Goal: Task Accomplishment & Management: Manage account settings

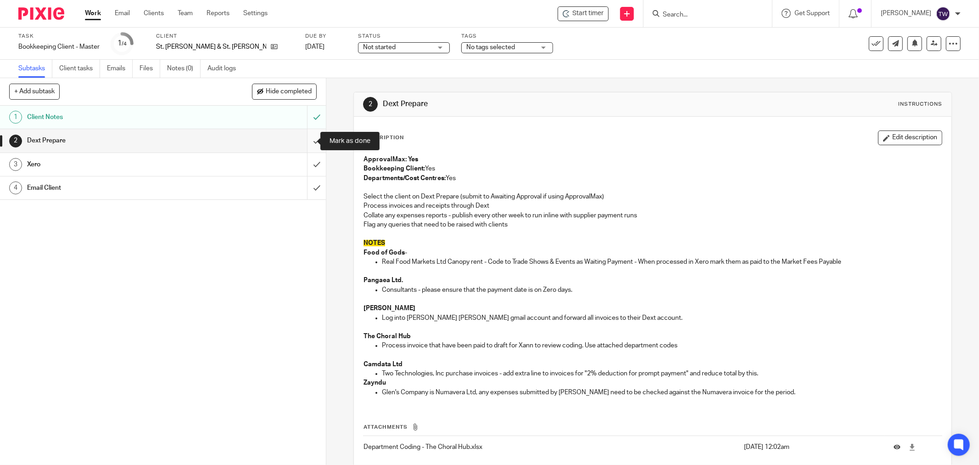
click at [308, 140] on input "submit" at bounding box center [163, 140] width 326 height 23
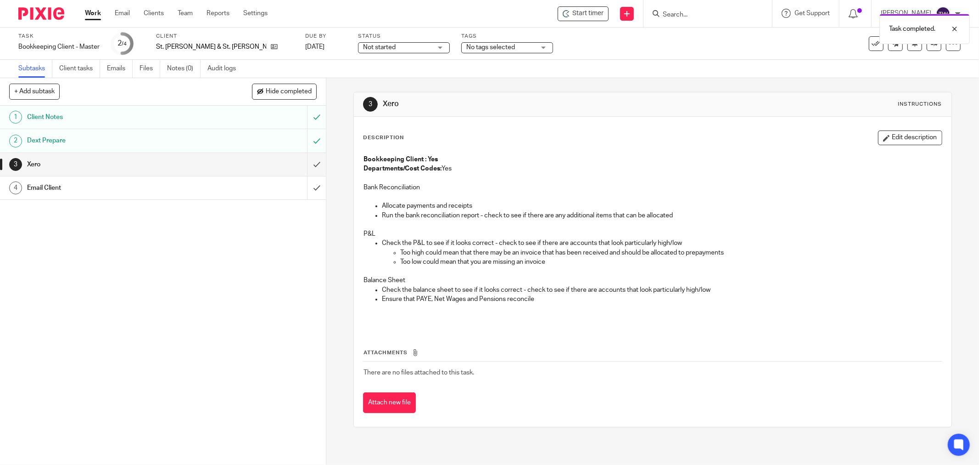
click at [363, 48] on span "Not started" at bounding box center [379, 47] width 33 height 6
click at [347, 80] on span "In progress" at bounding box center [335, 81] width 32 height 6
click at [94, 14] on link "Work" at bounding box center [93, 13] width 16 height 9
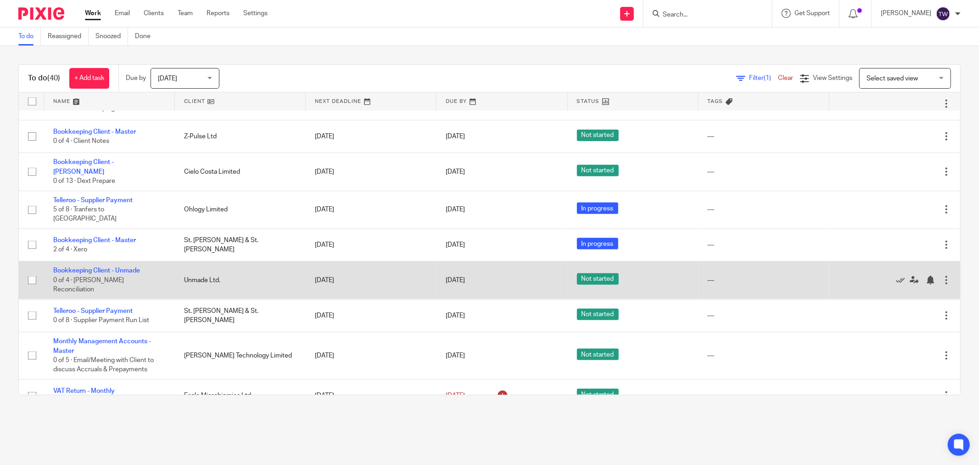
scroll to position [1151, 0]
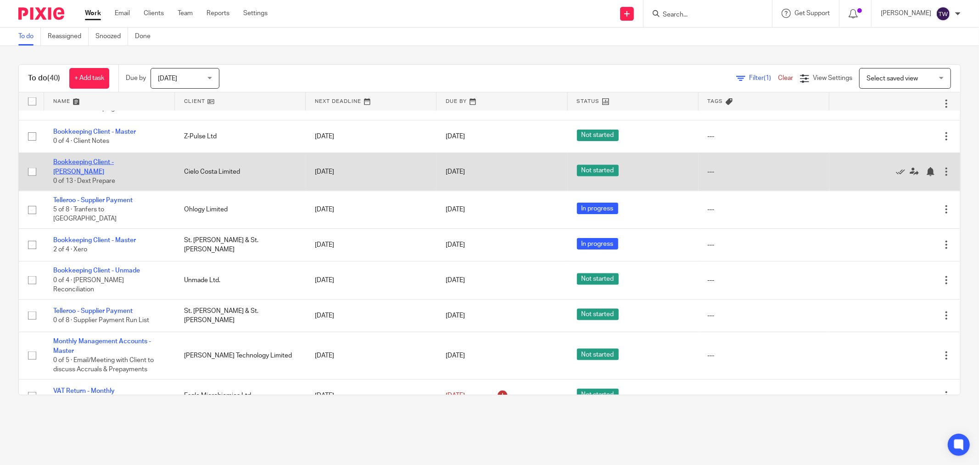
click at [114, 159] on link "Bookkeeping Client - [PERSON_NAME]" at bounding box center [83, 167] width 61 height 16
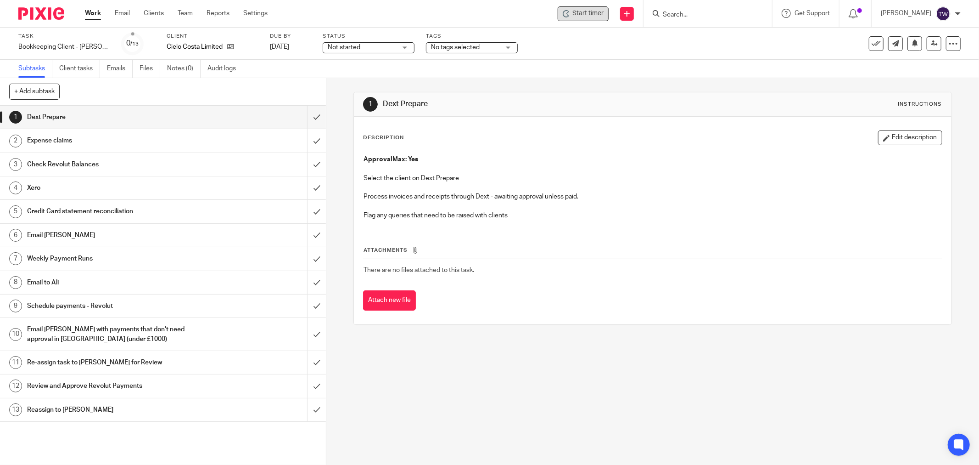
click at [586, 15] on span "Start timer" at bounding box center [588, 14] width 31 height 10
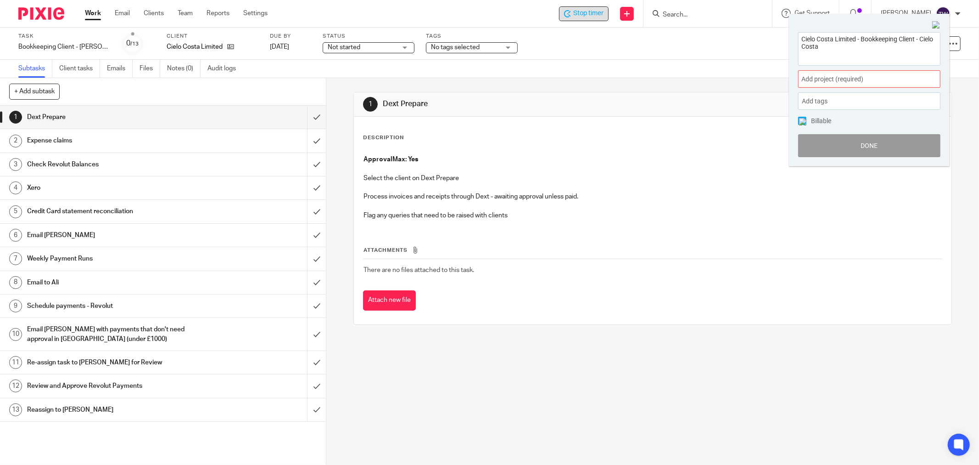
click at [823, 80] on span "Add project (required) :" at bounding box center [860, 79] width 116 height 10
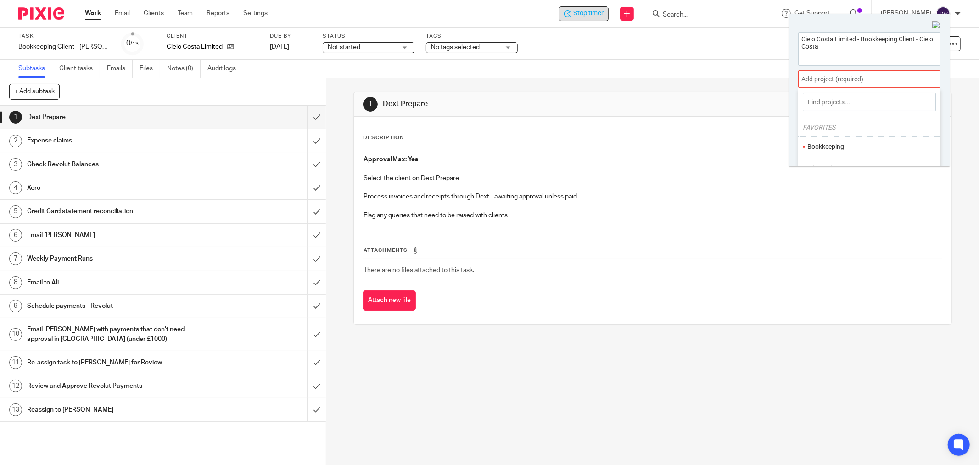
click at [835, 149] on li "Bookkeeping" at bounding box center [868, 147] width 120 height 10
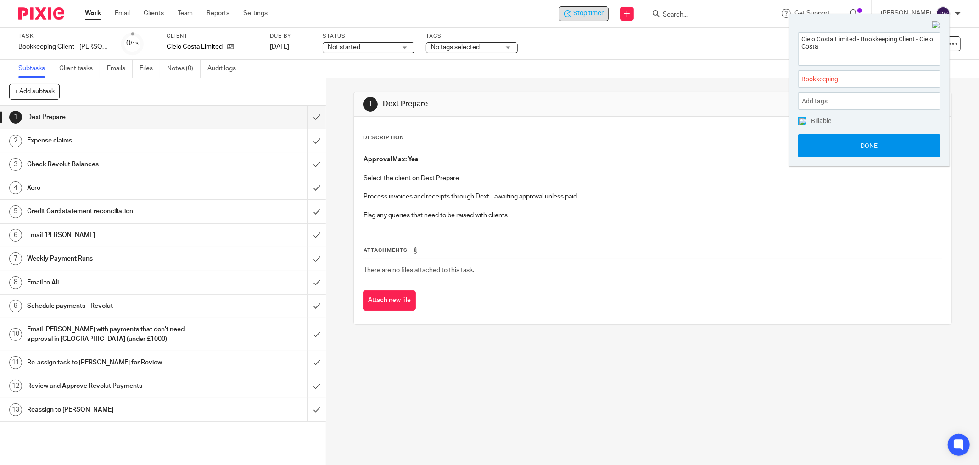
click at [828, 142] on button "Done" at bounding box center [869, 145] width 142 height 23
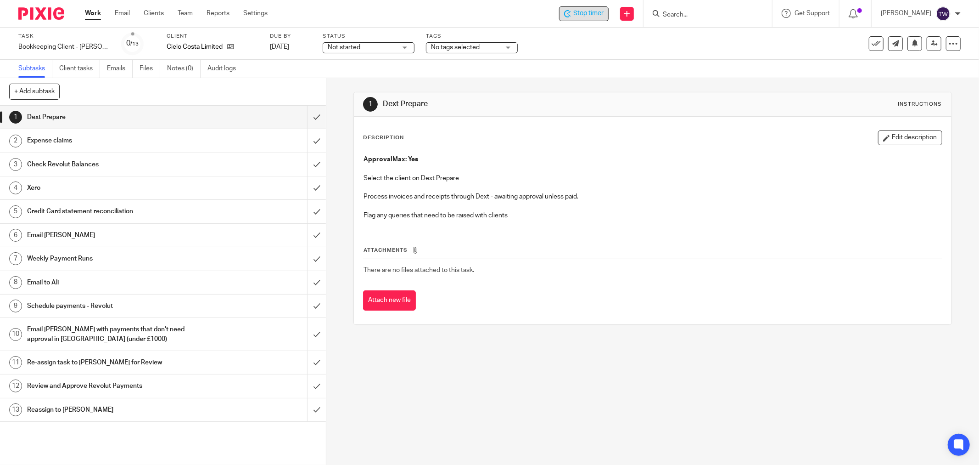
click at [593, 12] on span "Stop timer" at bounding box center [588, 14] width 30 height 10
click at [604, 15] on span "Stop timer" at bounding box center [588, 14] width 30 height 10
click at [95, 15] on link "Work" at bounding box center [93, 13] width 16 height 9
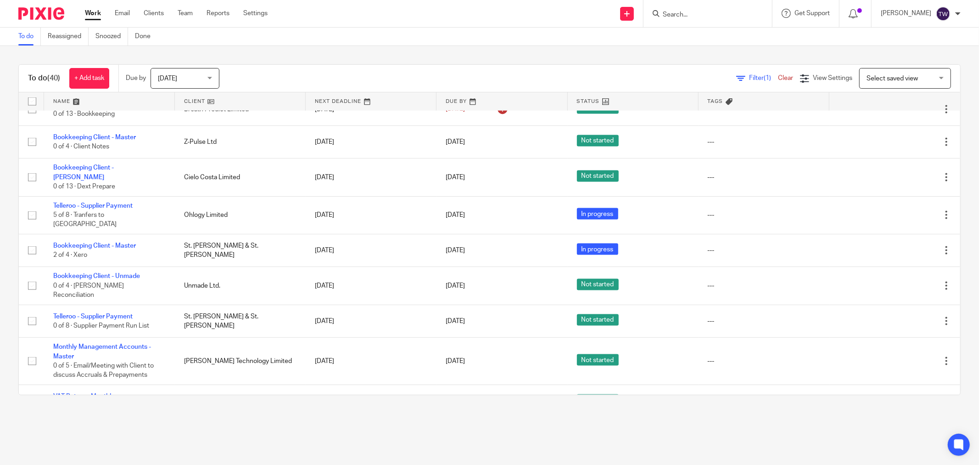
scroll to position [1151, 0]
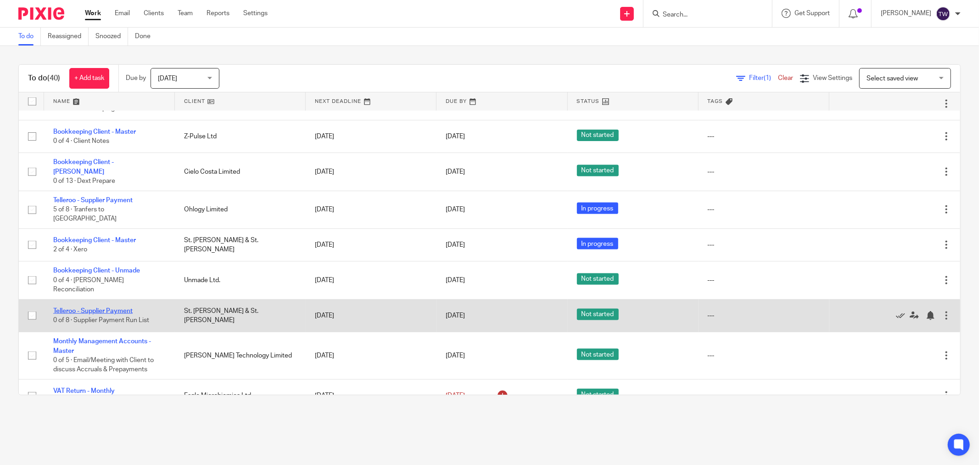
click at [120, 308] on link "Telleroo - Supplier Payment" at bounding box center [92, 311] width 79 height 6
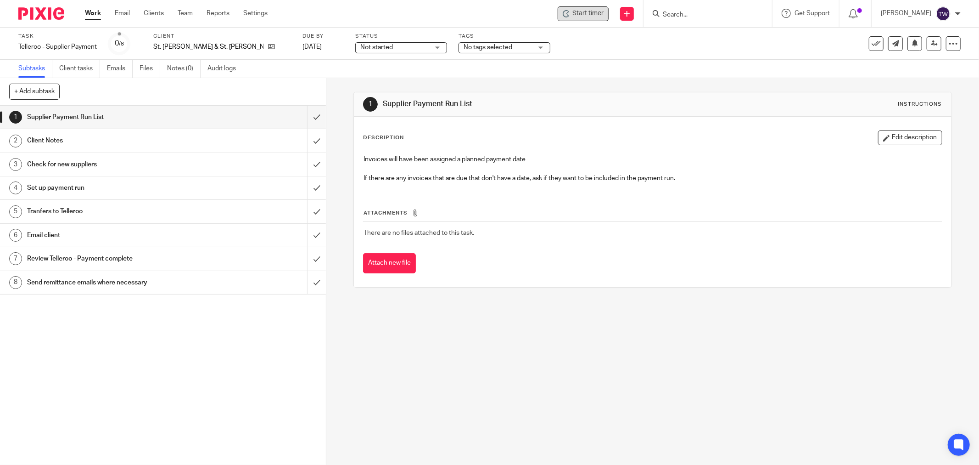
click at [570, 15] on icon at bounding box center [566, 13] width 7 height 7
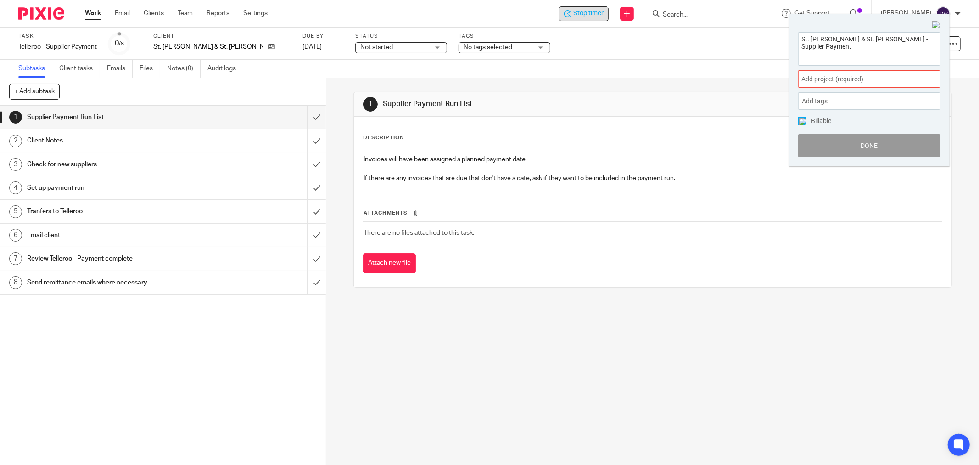
click at [820, 79] on span "Add project (required) :" at bounding box center [860, 79] width 116 height 10
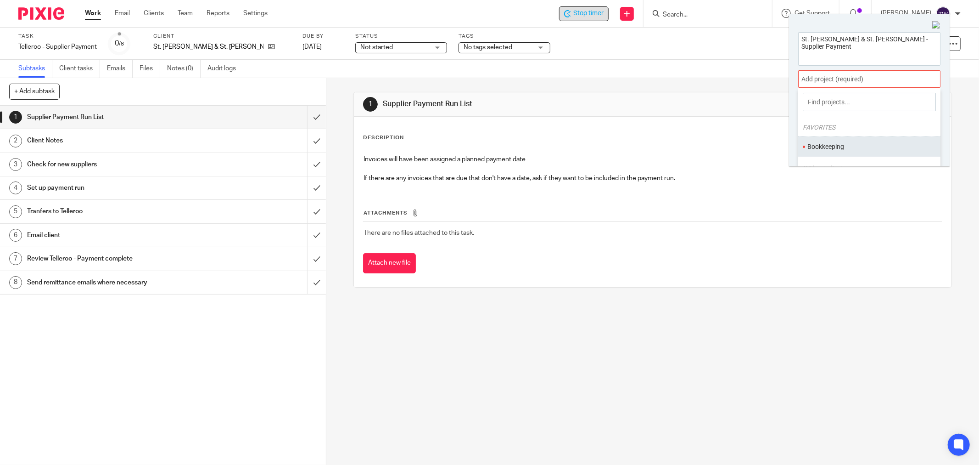
click at [823, 144] on li "Bookkeeping" at bounding box center [868, 147] width 120 height 10
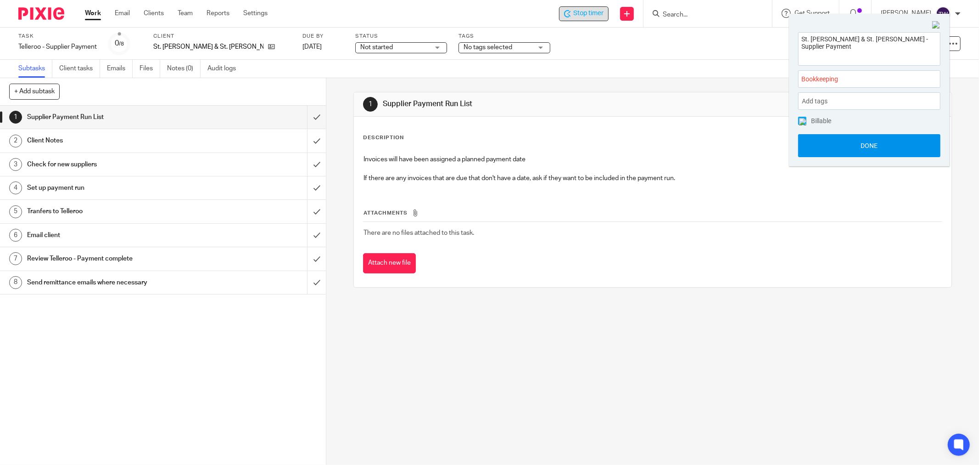
click at [841, 142] on button "Done" at bounding box center [869, 145] width 142 height 23
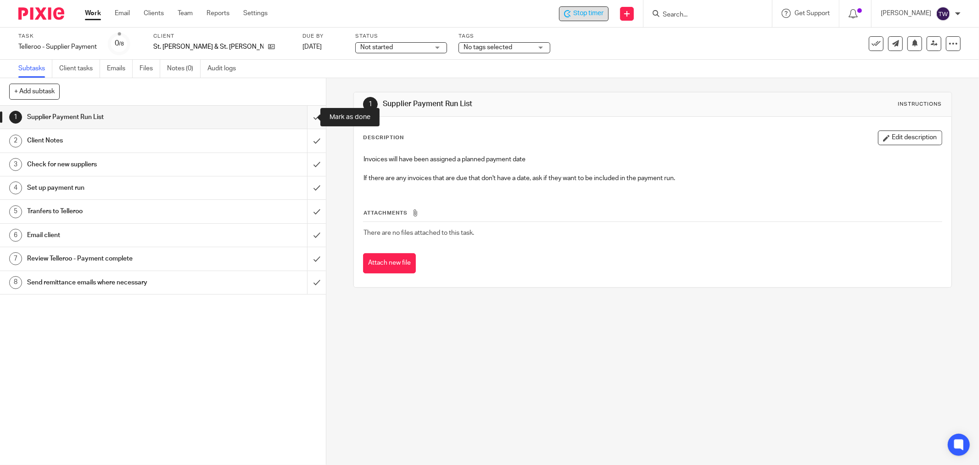
click at [303, 122] on input "submit" at bounding box center [163, 117] width 326 height 23
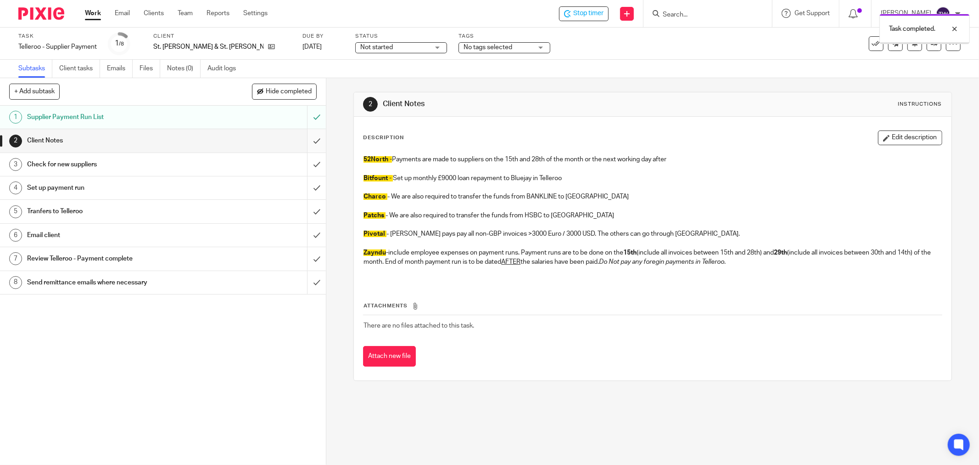
click at [305, 138] on input "submit" at bounding box center [163, 140] width 326 height 23
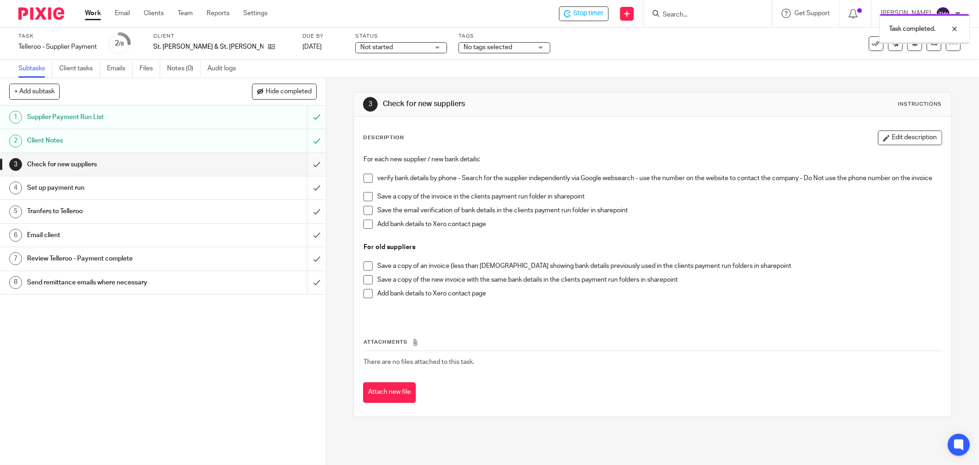
click at [304, 163] on input "submit" at bounding box center [163, 164] width 326 height 23
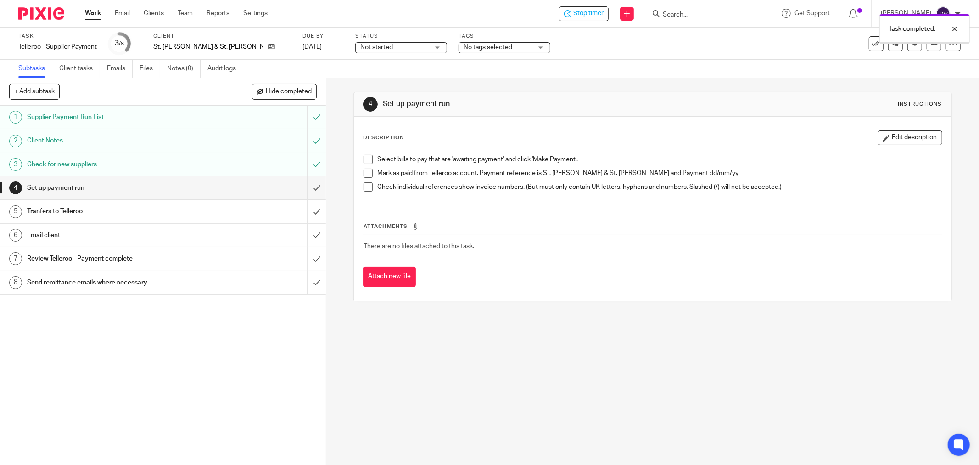
click at [306, 186] on input "submit" at bounding box center [163, 187] width 326 height 23
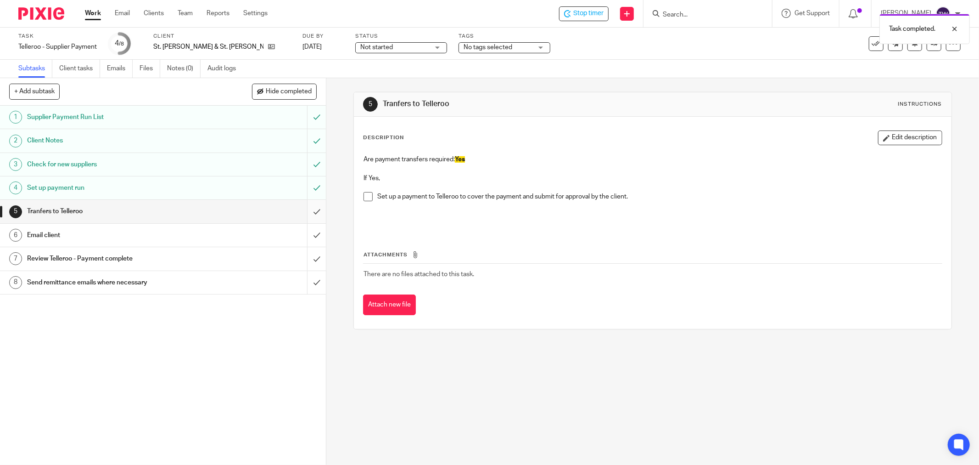
click at [307, 209] on input "submit" at bounding box center [163, 211] width 326 height 23
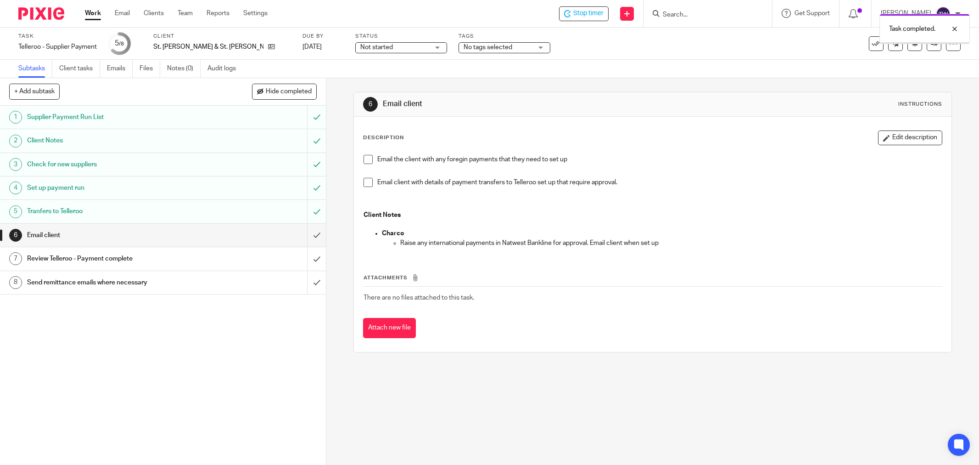
click at [360, 43] on span "Not started" at bounding box center [394, 48] width 69 height 10
click at [360, 83] on li "In progress" at bounding box center [355, 81] width 91 height 19
click at [306, 232] on input "submit" at bounding box center [163, 235] width 326 height 23
